Goal: Information Seeking & Learning: Find contact information

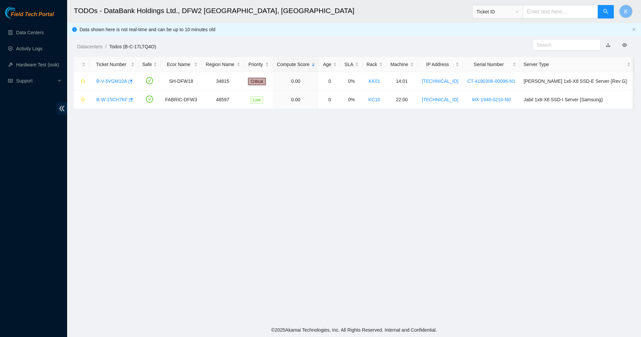
click at [23, 9] on div "Field Tech Portal" at bounding box center [33, 13] width 67 height 12
click at [23, 11] on span "Field Tech Portal" at bounding box center [32, 14] width 43 height 6
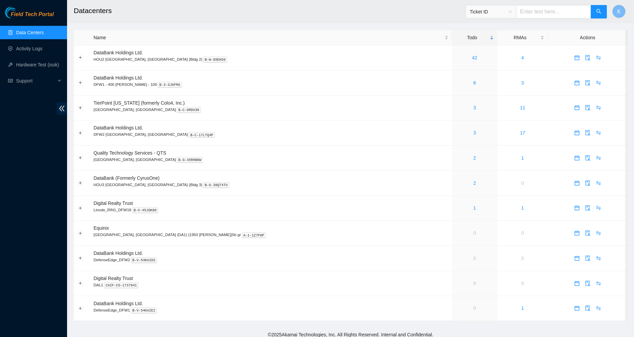
click at [16, 15] on span "Field Tech Portal" at bounding box center [32, 14] width 43 height 6
click at [456, 157] on div "2" at bounding box center [475, 157] width 38 height 7
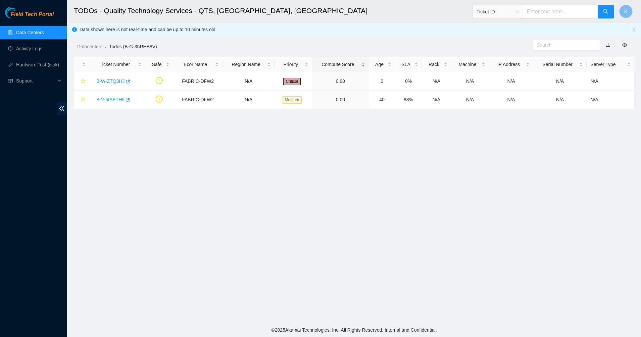
click at [28, 34] on link "Data Centers" at bounding box center [30, 32] width 28 height 5
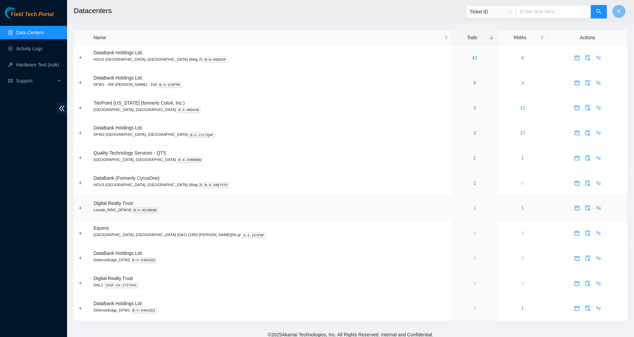
click at [474, 208] on link "1" at bounding box center [475, 207] width 3 height 5
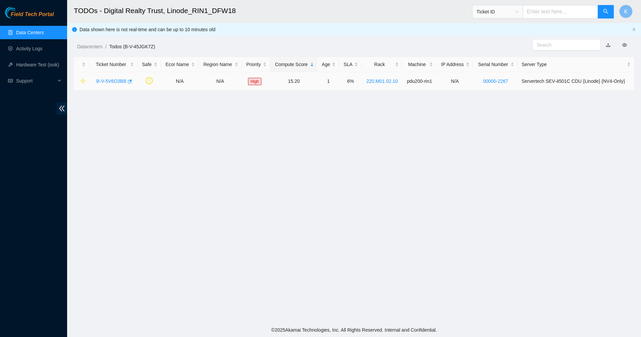
click at [113, 84] on link "B-V-5V6O3BB" at bounding box center [111, 81] width 30 height 5
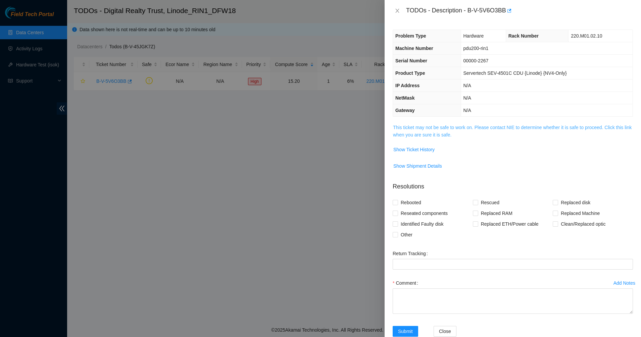
click at [429, 133] on link "This ticket may not be safe to work on. Please contact NIE to determine whether…" at bounding box center [512, 131] width 239 height 13
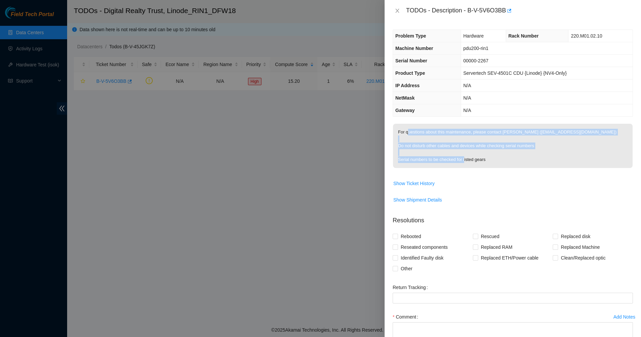
drag, startPoint x: 451, startPoint y: 147, endPoint x: 505, endPoint y: 171, distance: 59.8
click at [505, 171] on span "For questions about this maintenance, please contact Goraksh Pagar (gpagar@akam…" at bounding box center [513, 148] width 240 height 49
drag, startPoint x: 505, startPoint y: 171, endPoint x: 489, endPoint y: 162, distance: 18.4
click at [489, 162] on p "For questions about this maintenance, please contact Goraksh Pagar (gpagar@akam…" at bounding box center [513, 146] width 240 height 44
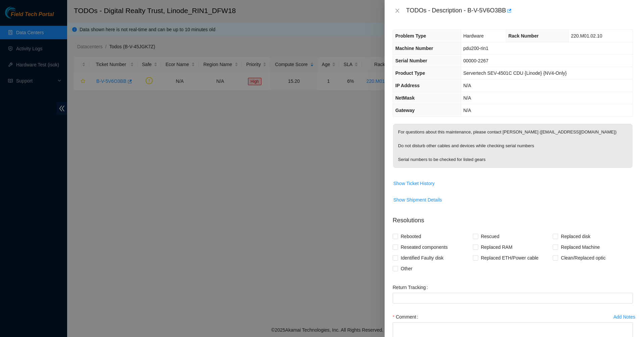
click at [398, 134] on p "For questions about this maintenance, please contact Goraksh Pagar (gpagar@akam…" at bounding box center [513, 146] width 240 height 44
click at [398, 133] on p "For questions about this maintenance, please contact Goraksh Pagar (gpagar@akam…" at bounding box center [513, 146] width 240 height 44
click at [419, 149] on p "For questions about this maintenance, please contact Goraksh Pagar (gpagar@akam…" at bounding box center [513, 146] width 240 height 44
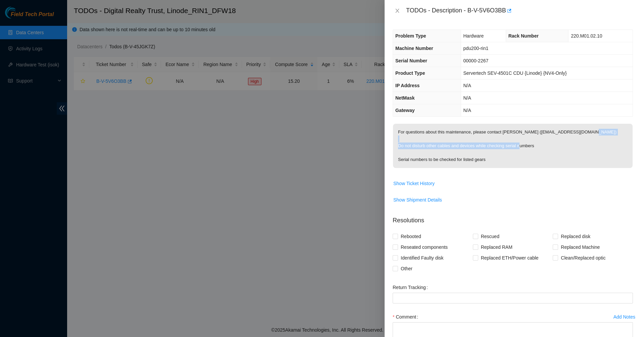
click at [419, 149] on p "For questions about this maintenance, please contact Goraksh Pagar (gpagar@akam…" at bounding box center [513, 146] width 240 height 44
drag, startPoint x: 419, startPoint y: 149, endPoint x: 474, endPoint y: 165, distance: 56.6
click at [474, 165] on p "For questions about this maintenance, please contact Goraksh Pagar (gpagar@akam…" at bounding box center [513, 146] width 240 height 44
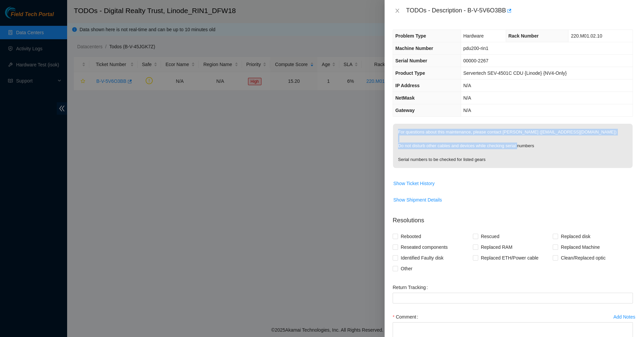
drag, startPoint x: 474, startPoint y: 165, endPoint x: 434, endPoint y: 159, distance: 39.7
click at [434, 159] on p "For questions about this maintenance, please contact Goraksh Pagar (gpagar@akam…" at bounding box center [513, 146] width 240 height 44
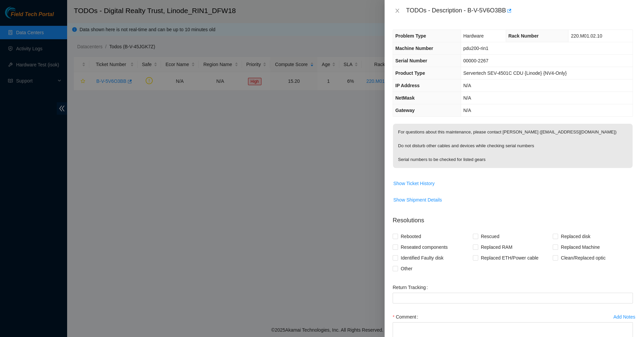
click at [431, 152] on p "For questions about this maintenance, please contact Goraksh Pagar (gpagar@akam…" at bounding box center [513, 146] width 240 height 44
click at [398, 9] on icon "close" at bounding box center [397, 10] width 5 height 5
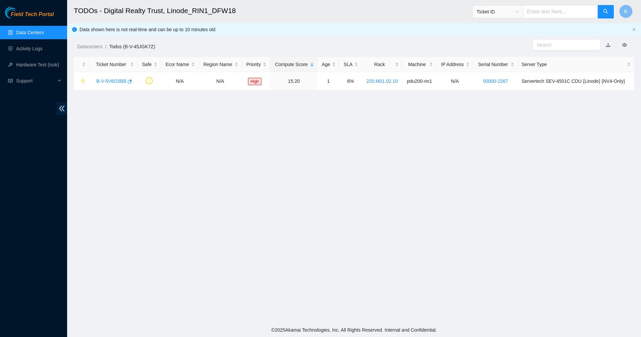
click at [37, 35] on link "Data Centers" at bounding box center [30, 32] width 28 height 5
